Goal: Ask a question

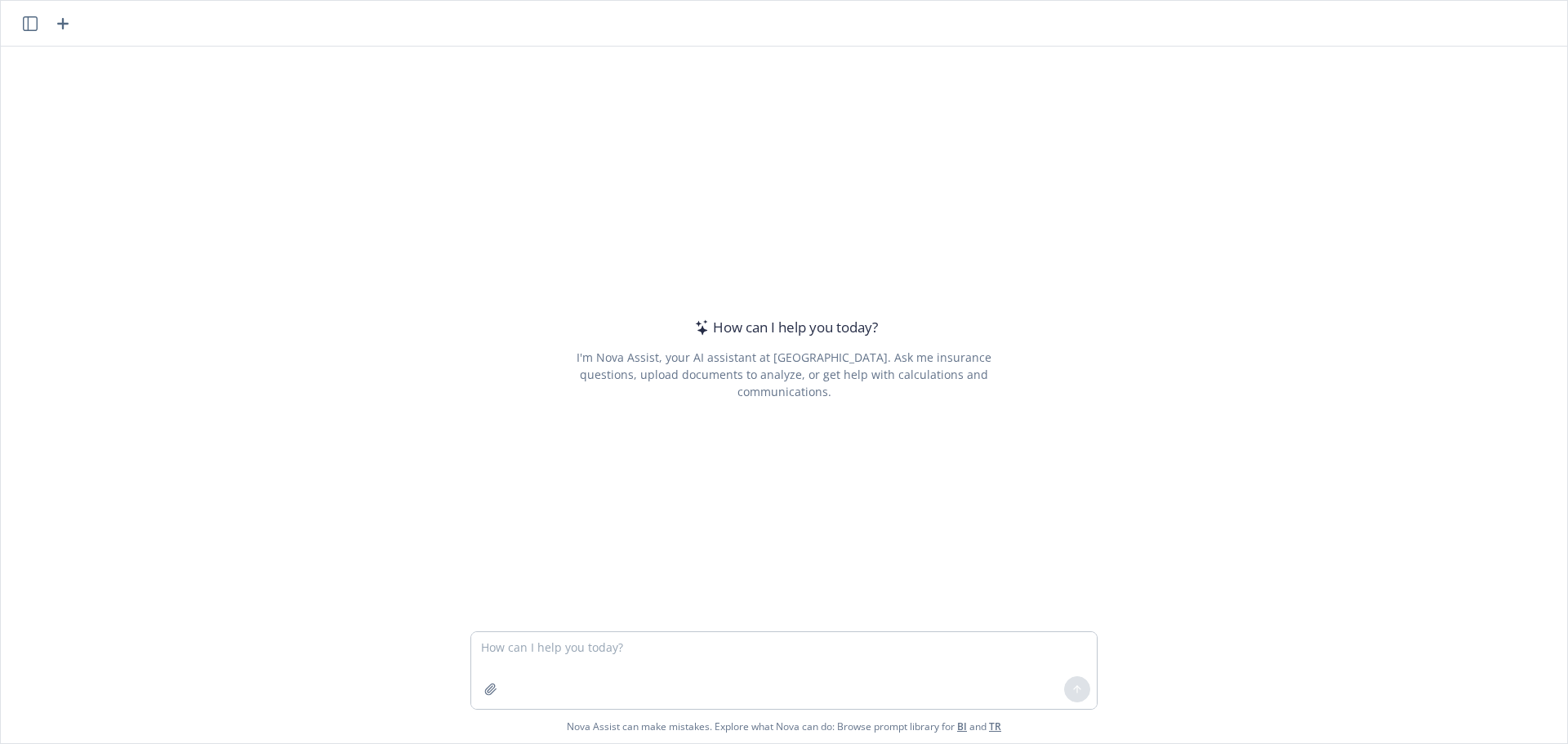
click at [670, 658] on textarea at bounding box center [784, 670] width 626 height 76
type textarea "What does ABF stand for in regards to an Anthem self-funded medical quote"
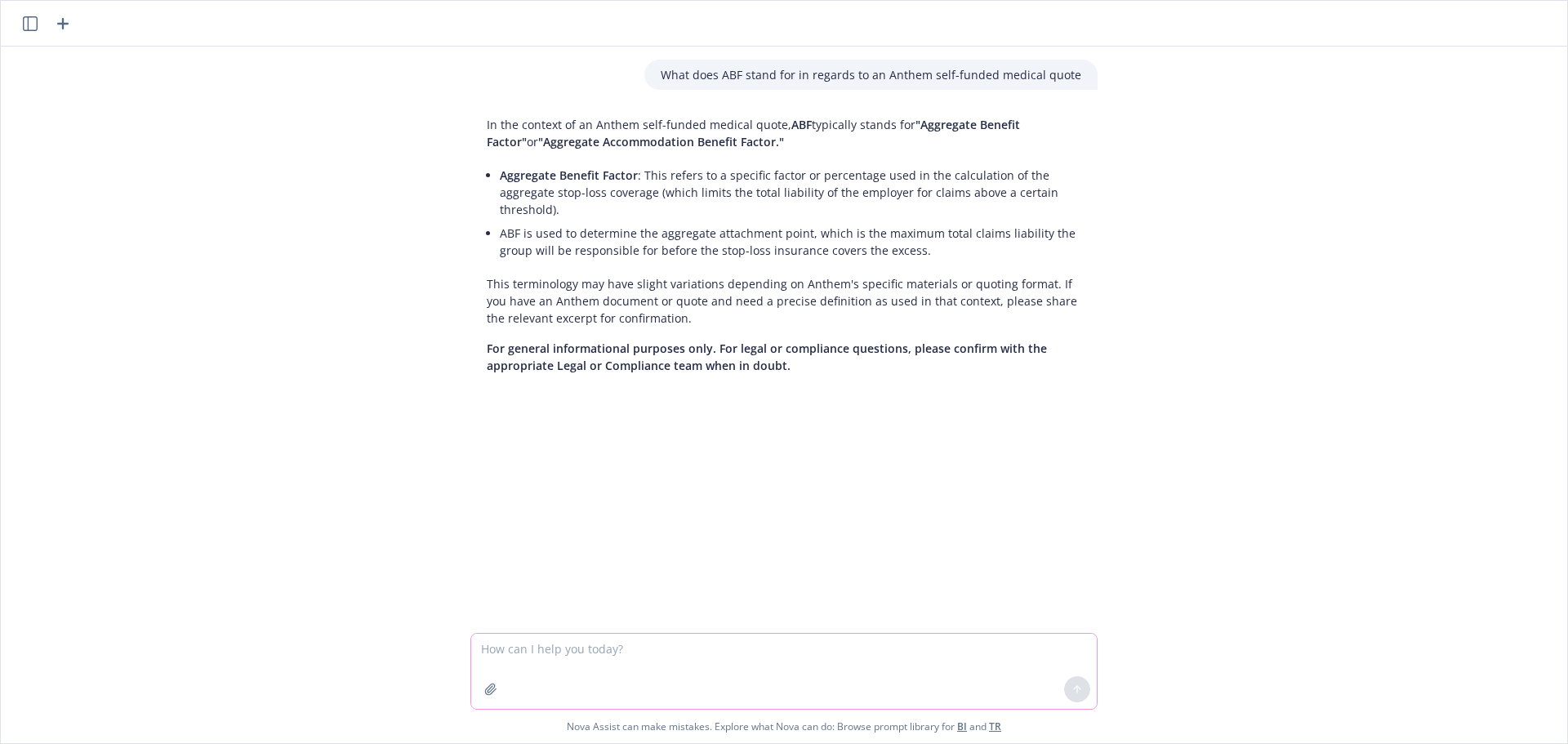
click at [762, 677] on textarea at bounding box center [784, 671] width 626 height 76
type textarea "are premium holidays and premium adjustments the same thing in medical quotes?"
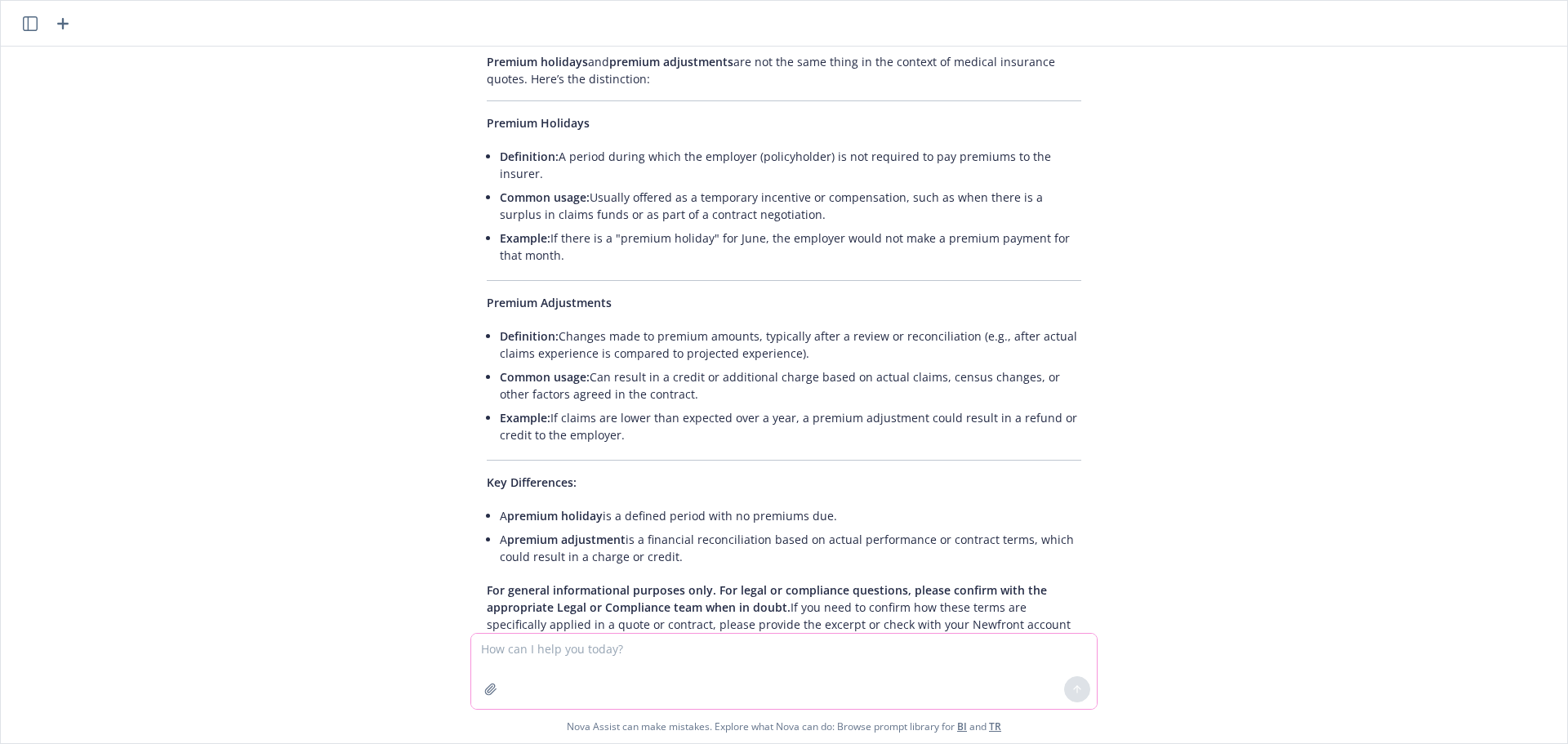
scroll to position [432, 0]
